Goal: Navigation & Orientation: Find specific page/section

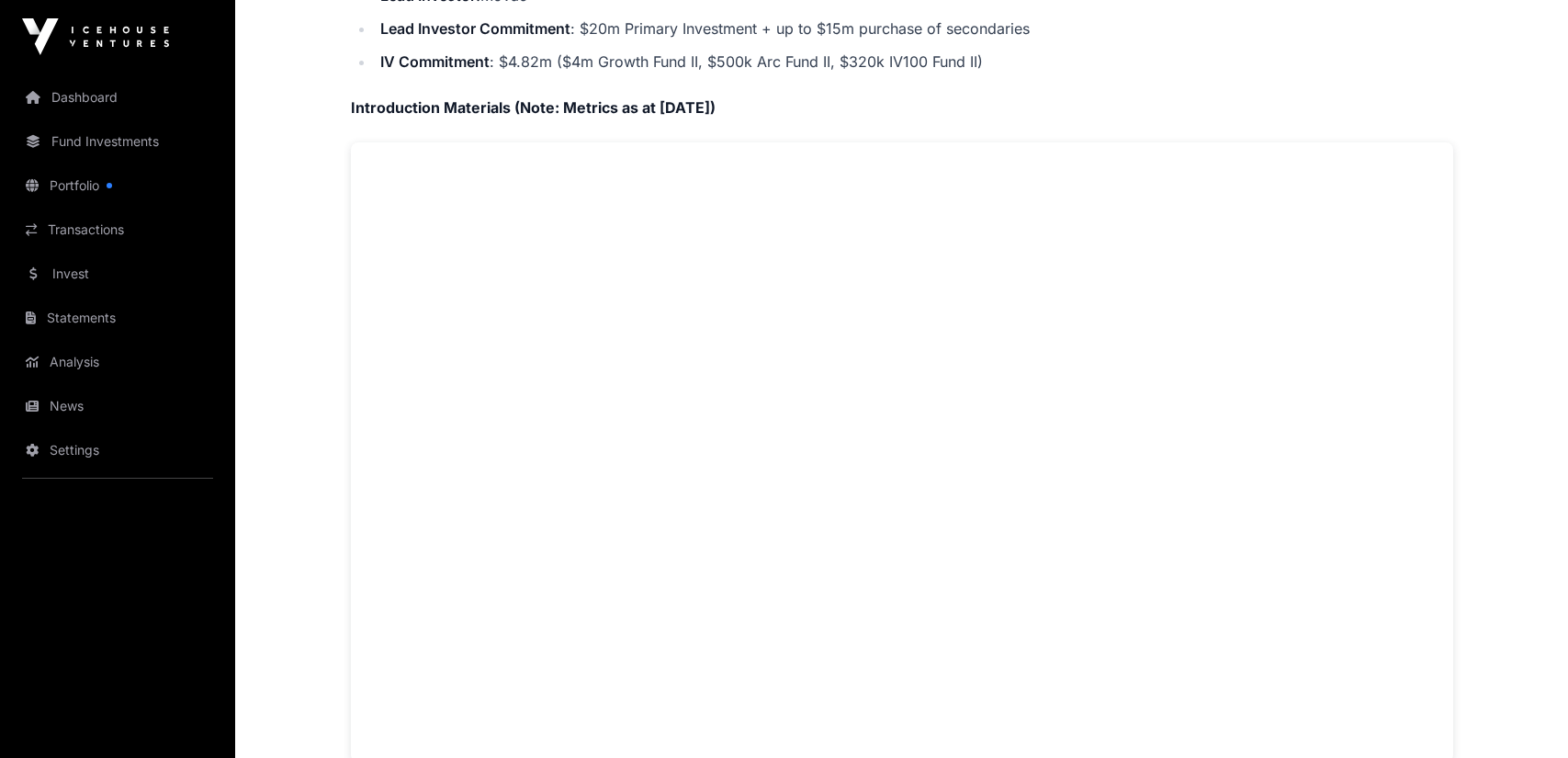
scroll to position [919, 0]
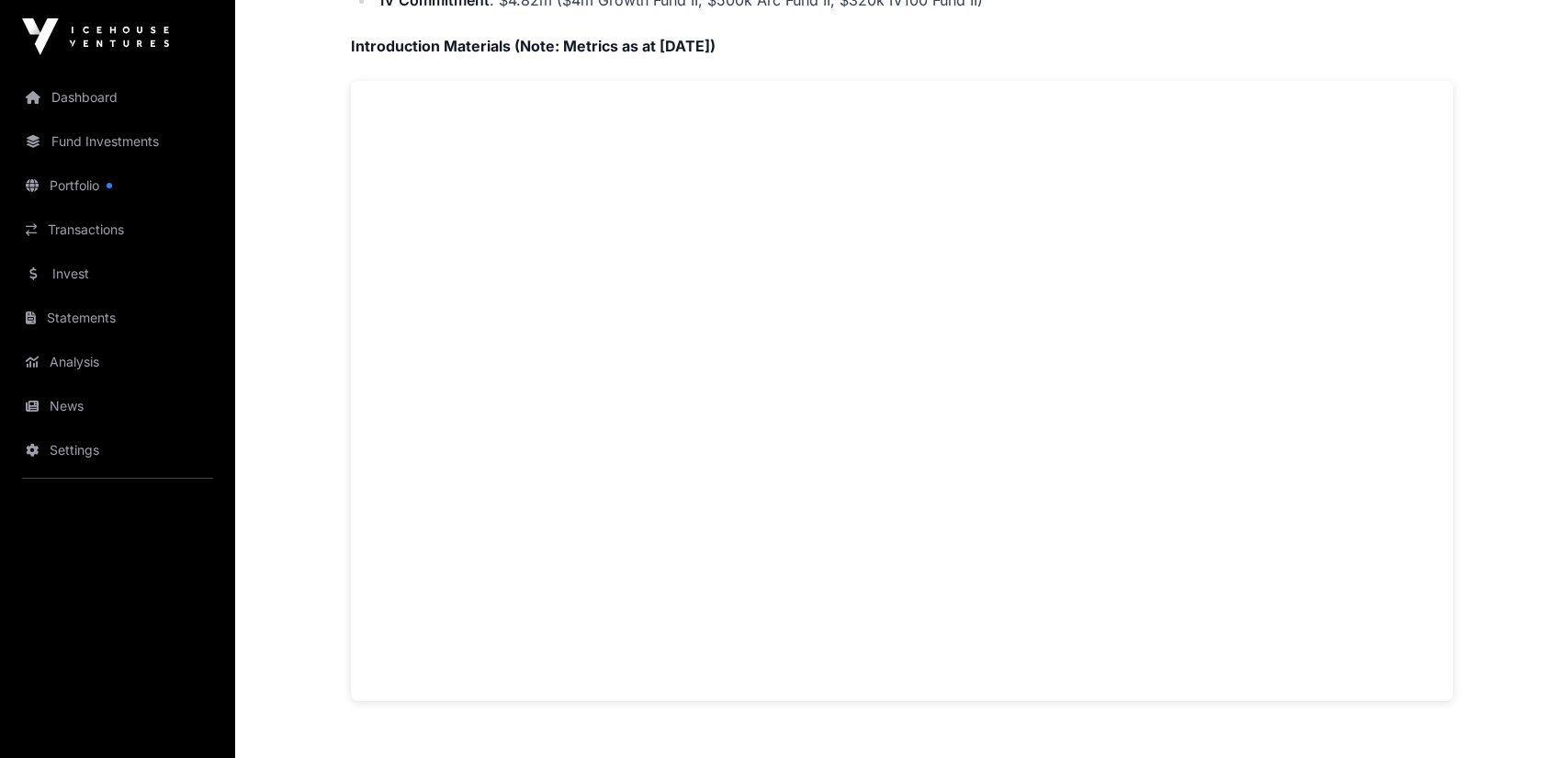
click at [78, 97] on link "Dashboard" at bounding box center [117, 97] width 206 height 41
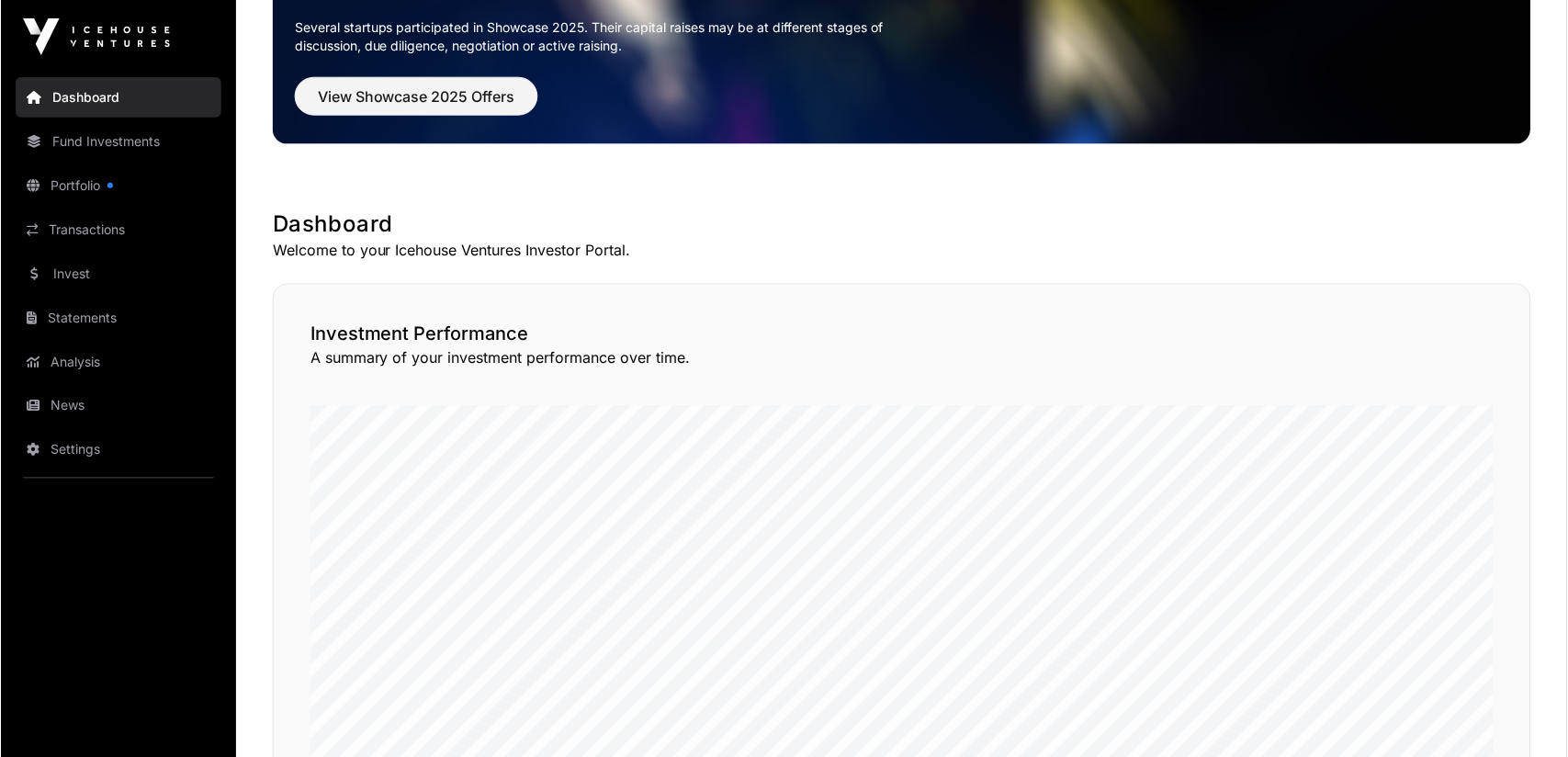
scroll to position [183, 0]
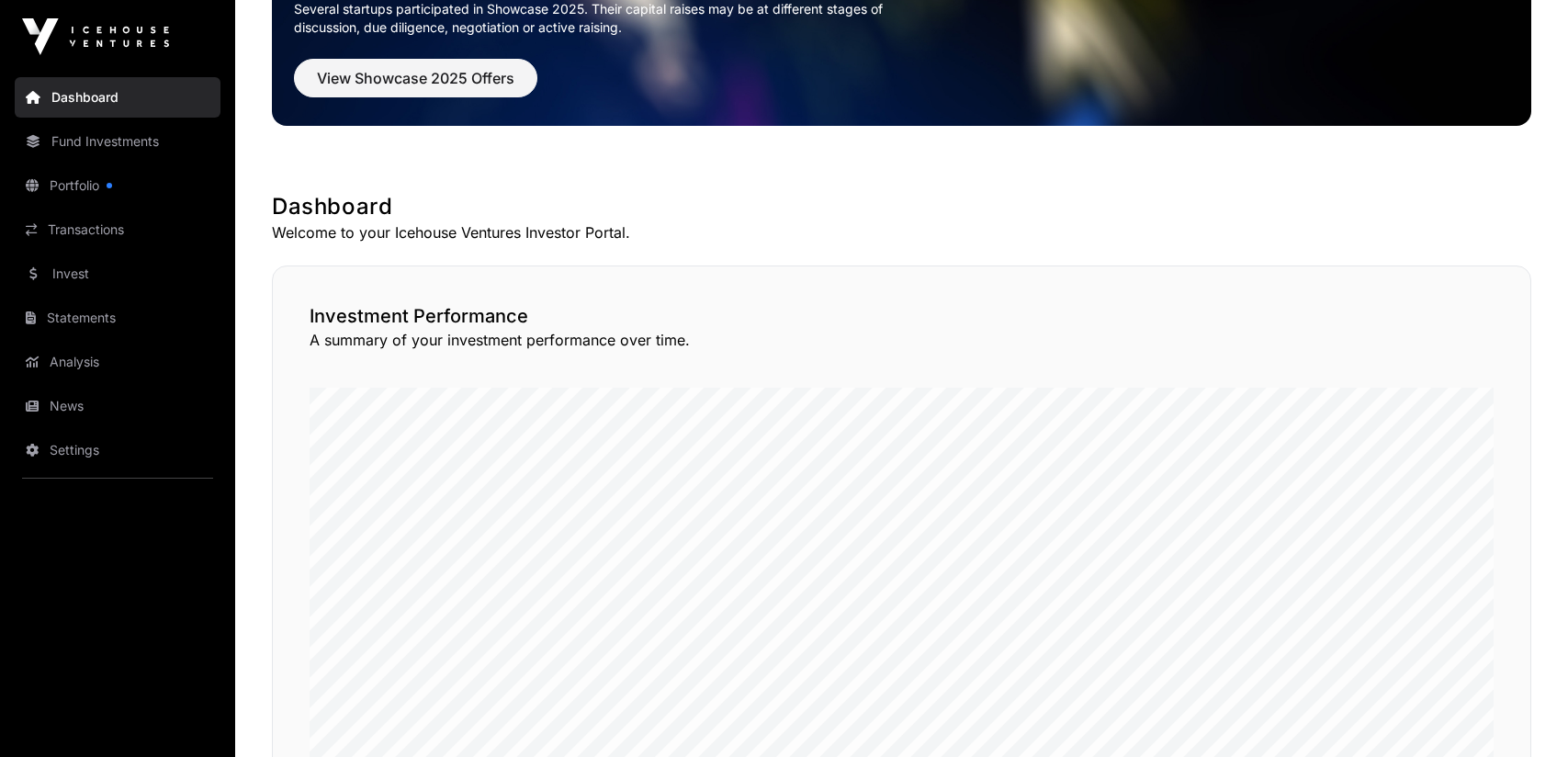
drag, startPoint x: 268, startPoint y: 204, endPoint x: 753, endPoint y: 220, distance: 485.3
click at [753, 220] on div "Showcase 2025 Several startups participated in Showcase 2025. Their capital rai…" at bounding box center [901, 765] width 1332 height 1749
drag, startPoint x: 745, startPoint y: 225, endPoint x: 728, endPoint y: 228, distance: 17.3
click at [742, 226] on p "Welcome to your Icehouse Ventures Investor Portal." at bounding box center [901, 232] width 1259 height 22
drag, startPoint x: 667, startPoint y: 231, endPoint x: 268, endPoint y: 208, distance: 399.7
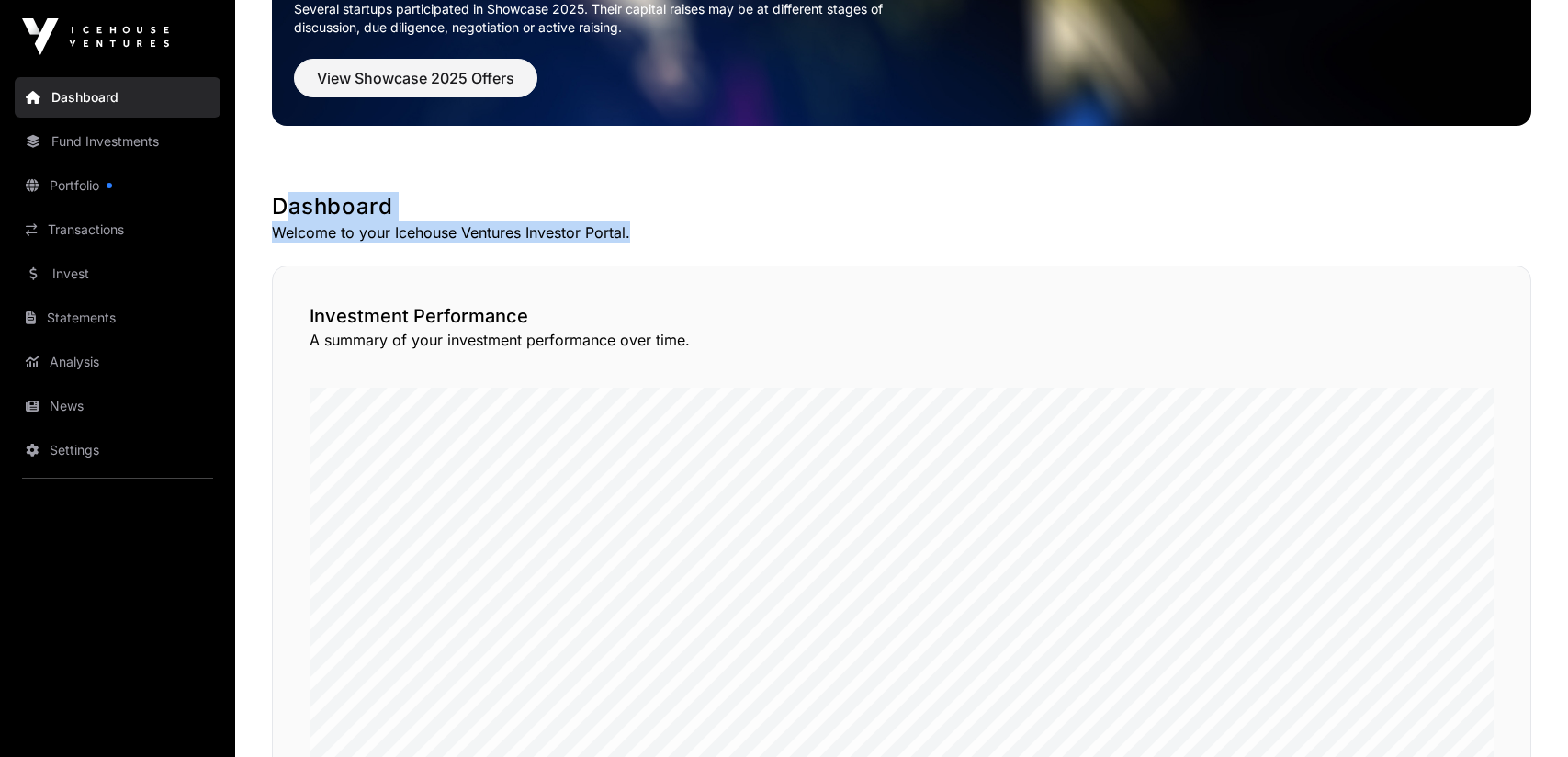
click at [268, 208] on div "Showcase 2025 Several startups participated in Showcase 2025. Their capital rai…" at bounding box center [901, 765] width 1332 height 1749
click at [601, 192] on h1 "Dashboard" at bounding box center [901, 206] width 1259 height 29
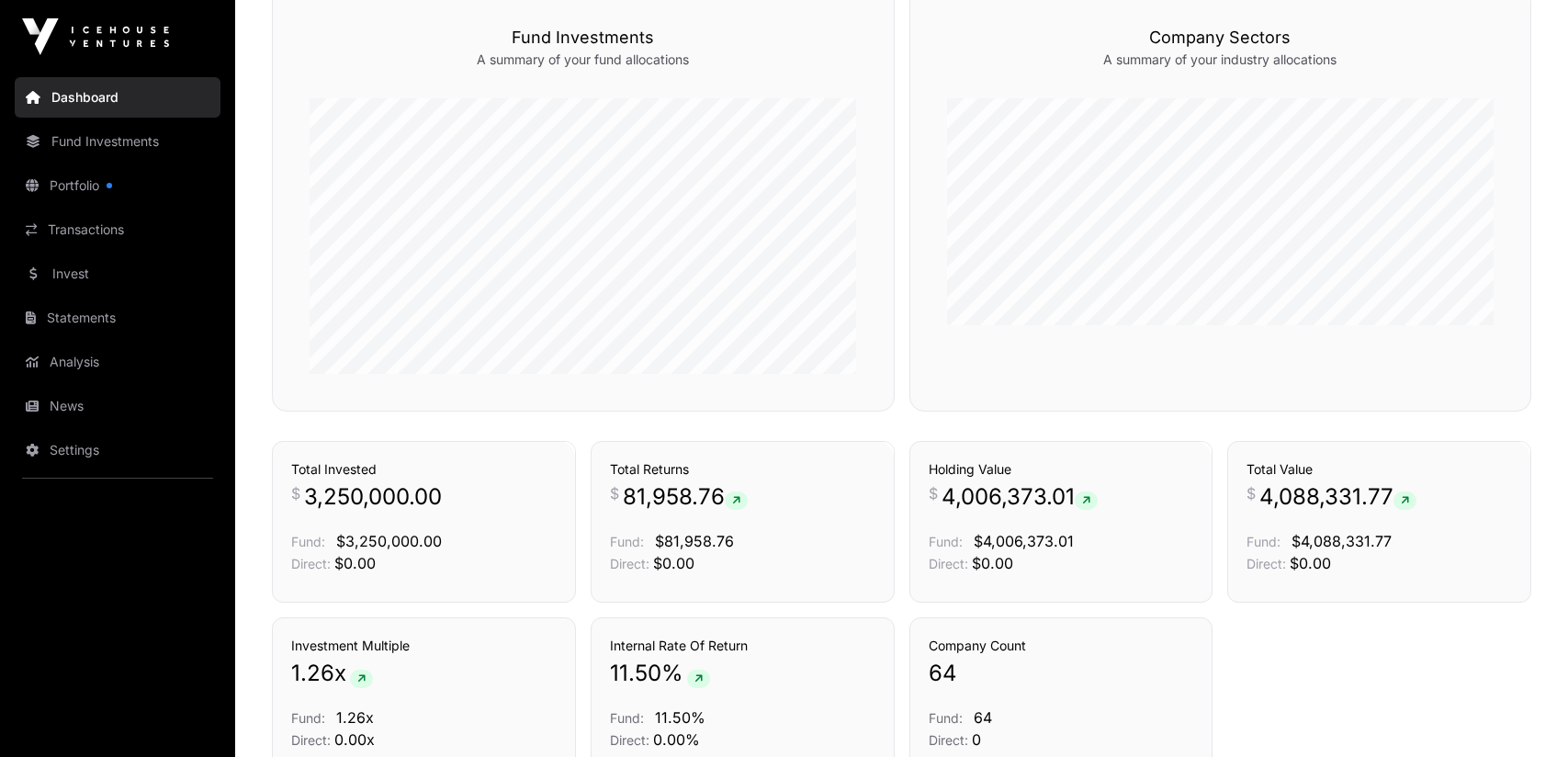
scroll to position [1199, 0]
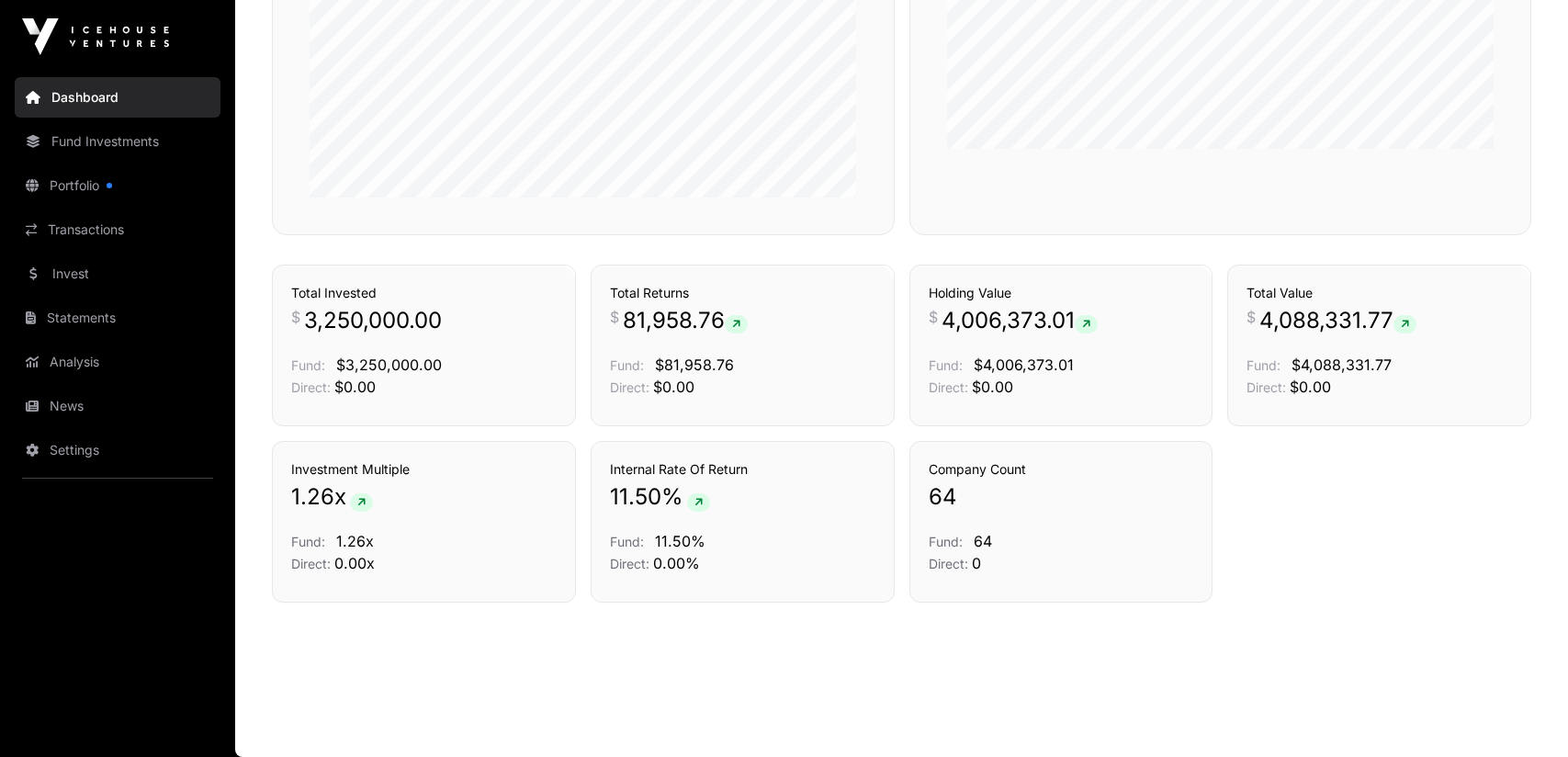
drag, startPoint x: 67, startPoint y: 100, endPoint x: 77, endPoint y: 96, distance: 10.8
click at [68, 100] on link "Dashboard" at bounding box center [117, 97] width 206 height 41
